Goal: Task Accomplishment & Management: Use online tool/utility

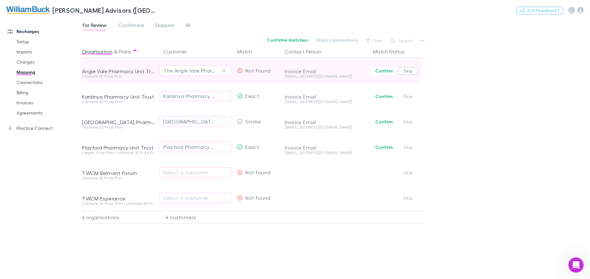
scroll to position [167, 0]
click at [413, 71] on button "Skip" at bounding box center [408, 71] width 20 height 8
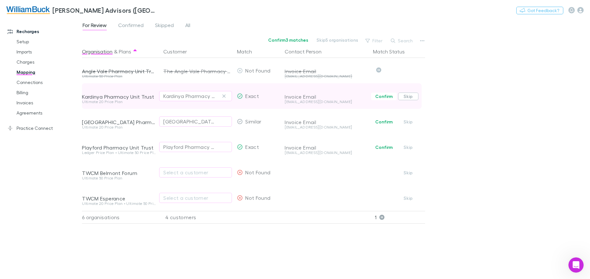
click at [411, 97] on button "Skip" at bounding box center [408, 96] width 20 height 8
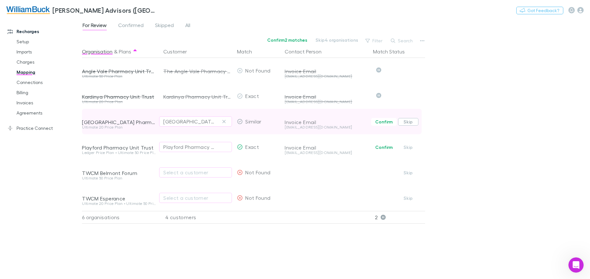
click at [408, 119] on button "Skip" at bounding box center [408, 122] width 20 height 8
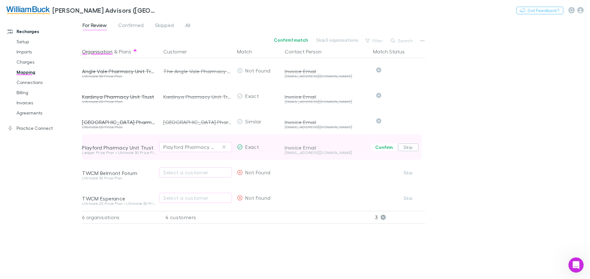
click at [407, 148] on button "Skip" at bounding box center [408, 147] width 20 height 8
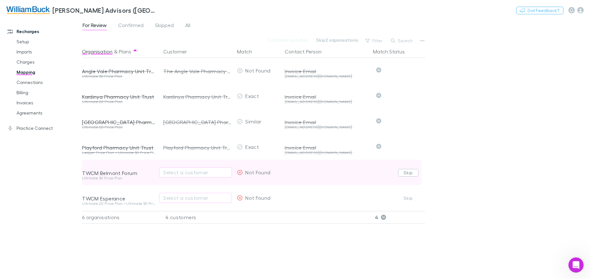
click at [412, 172] on button "Skip" at bounding box center [408, 173] width 20 height 8
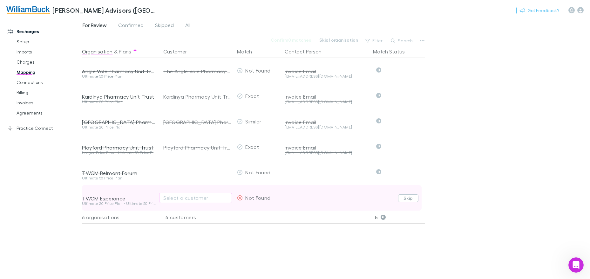
click at [410, 200] on button "Skip" at bounding box center [408, 198] width 20 height 8
